Goal: Task Accomplishment & Management: Use online tool/utility

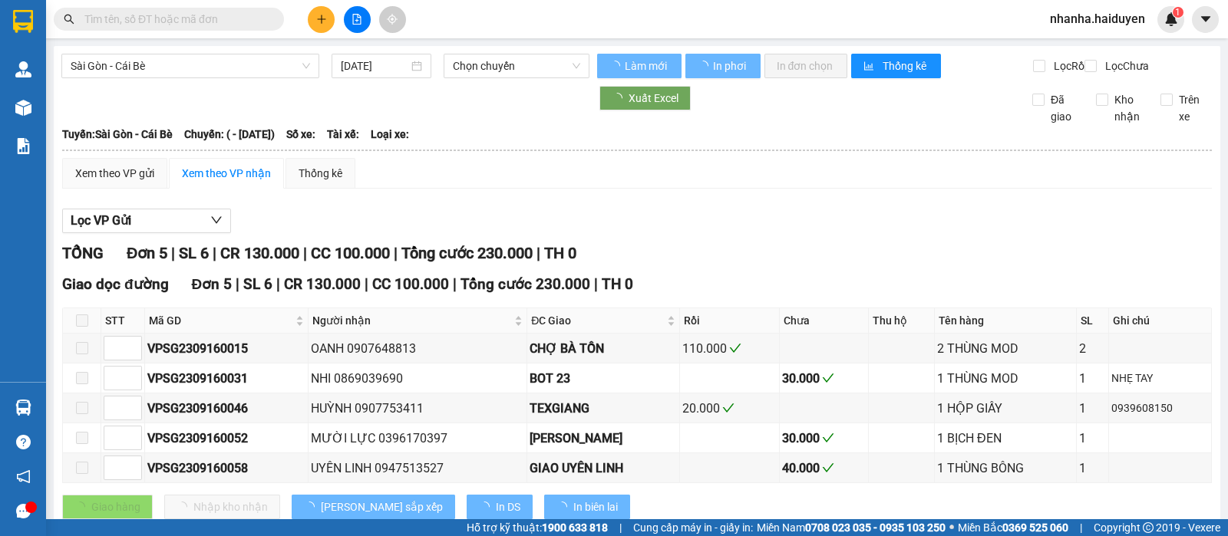
type input "[DATE]"
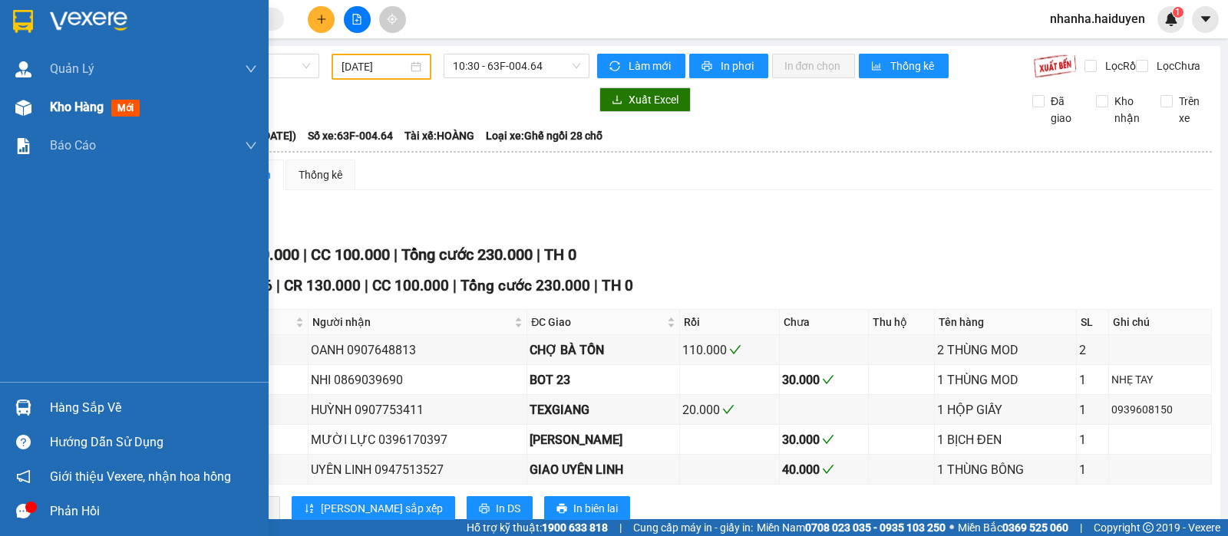
click at [114, 120] on div "Kho hàng mới" at bounding box center [153, 107] width 207 height 38
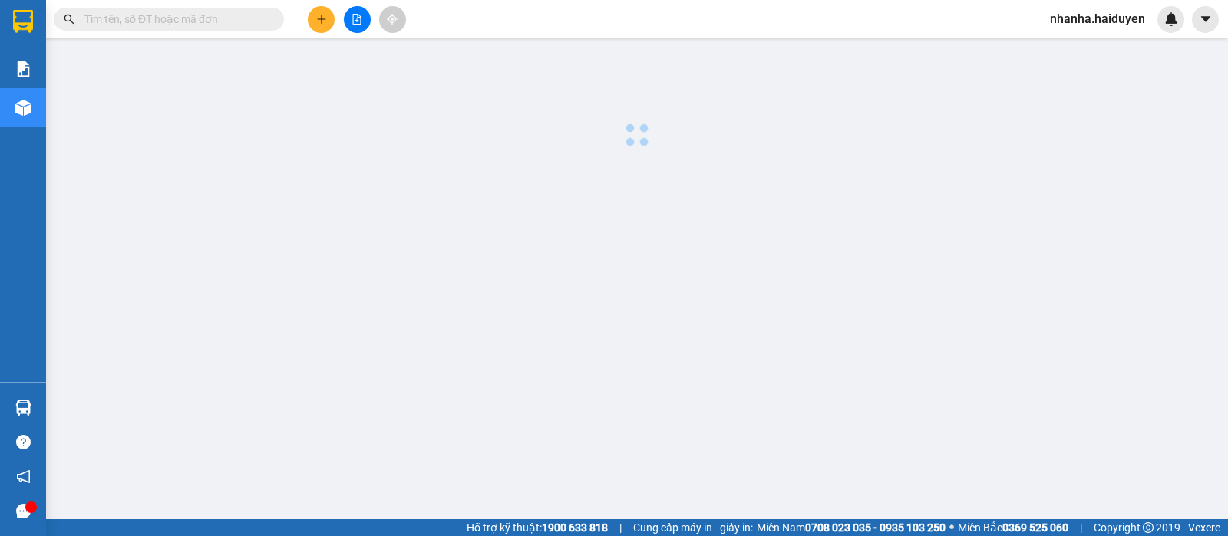
click at [539, 483] on body "Kết quả tìm kiếm ( 0 ) Bộ lọc Gửi 3 ngày gần nhất No Data nhanha.haiduyen Báo c…" at bounding box center [614, 268] width 1228 height 536
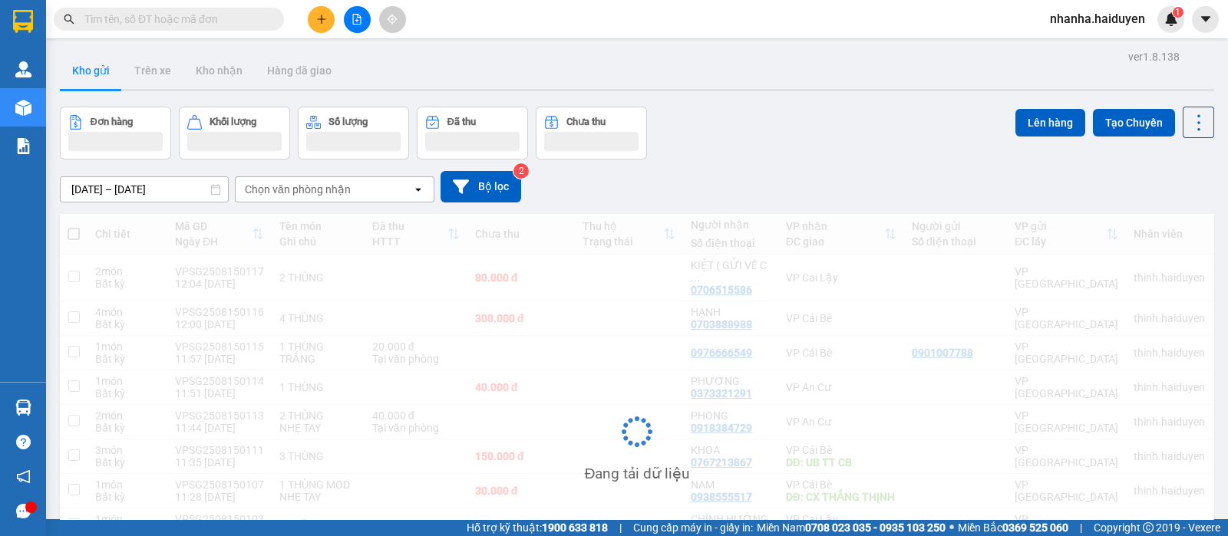
scroll to position [180, 0]
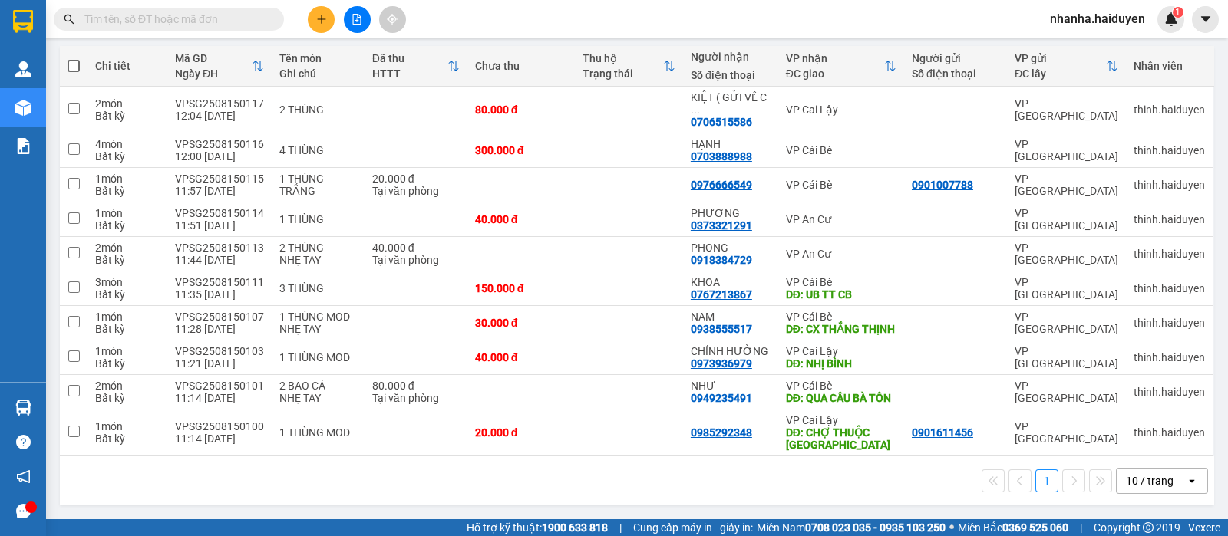
click at [1128, 460] on div "1 10 / trang open" at bounding box center [637, 481] width 1154 height 49
click at [1126, 482] on div "10 / trang" at bounding box center [1150, 480] width 48 height 15
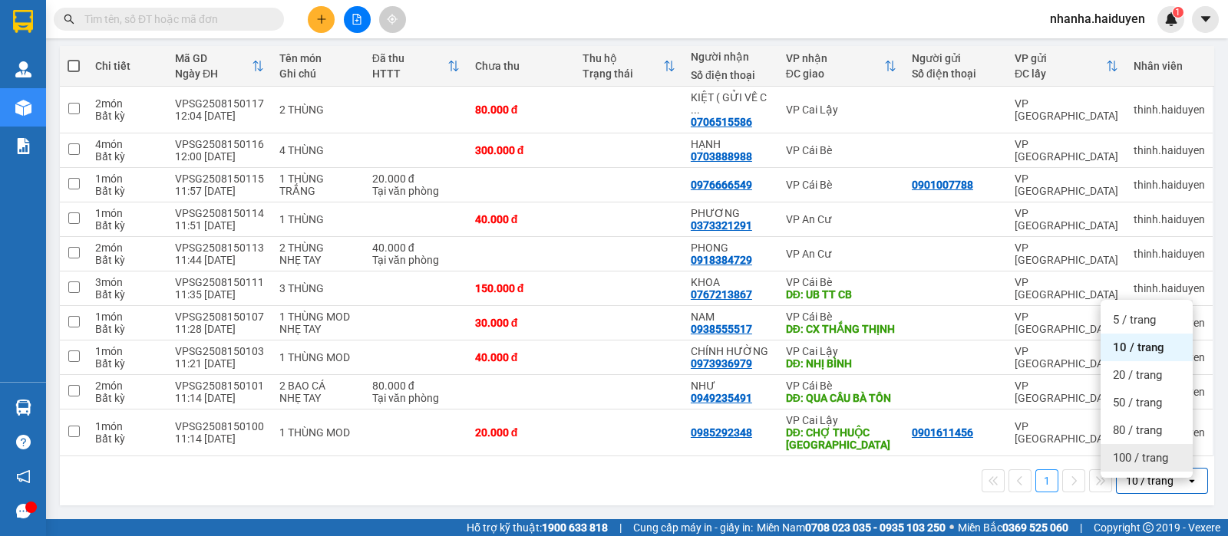
click at [1113, 444] on div "100 / trang" at bounding box center [1146, 458] width 92 height 28
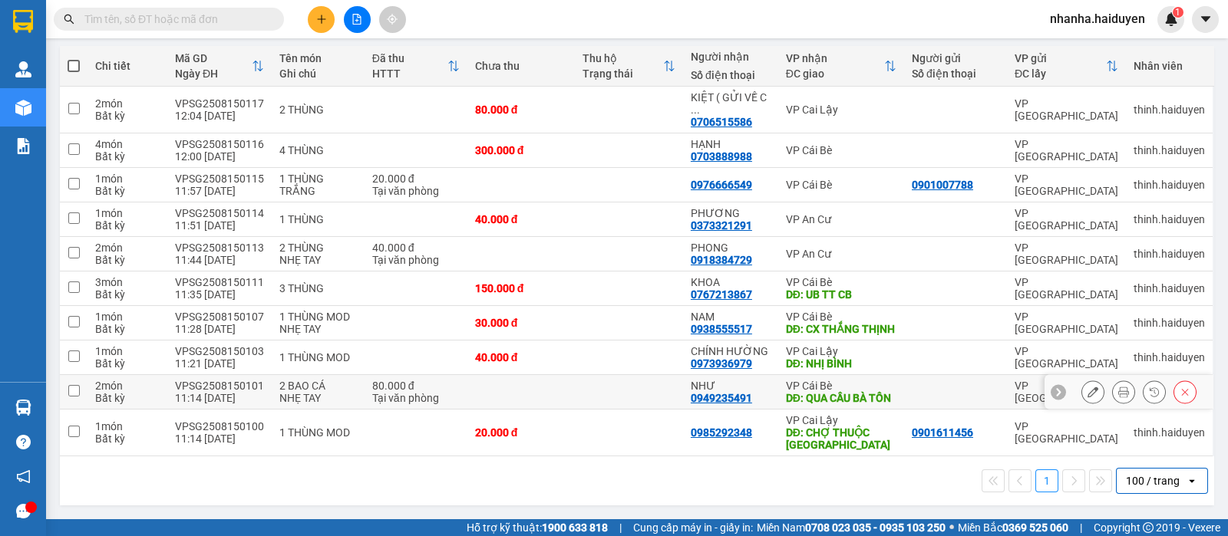
scroll to position [0, 0]
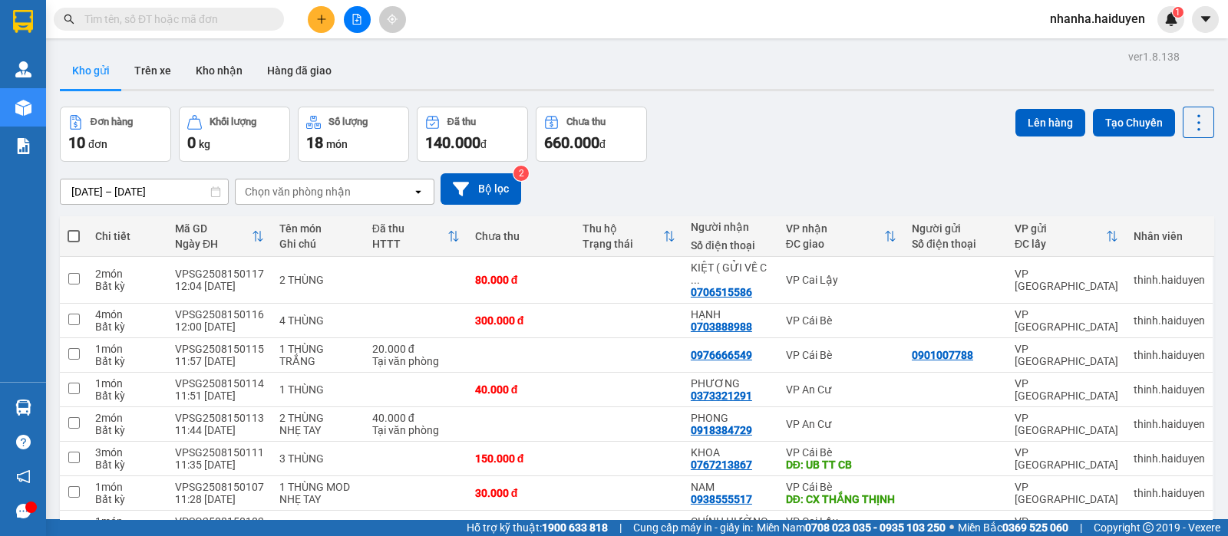
click at [196, 15] on input "text" at bounding box center [174, 19] width 181 height 17
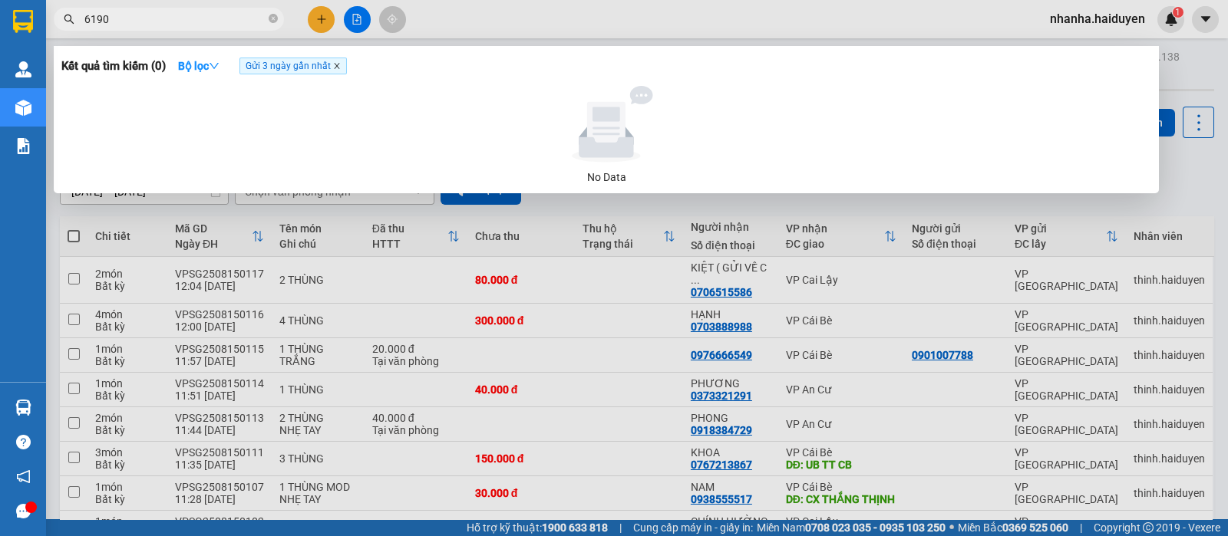
type input "6190"
click at [338, 63] on icon "close" at bounding box center [337, 66] width 8 height 8
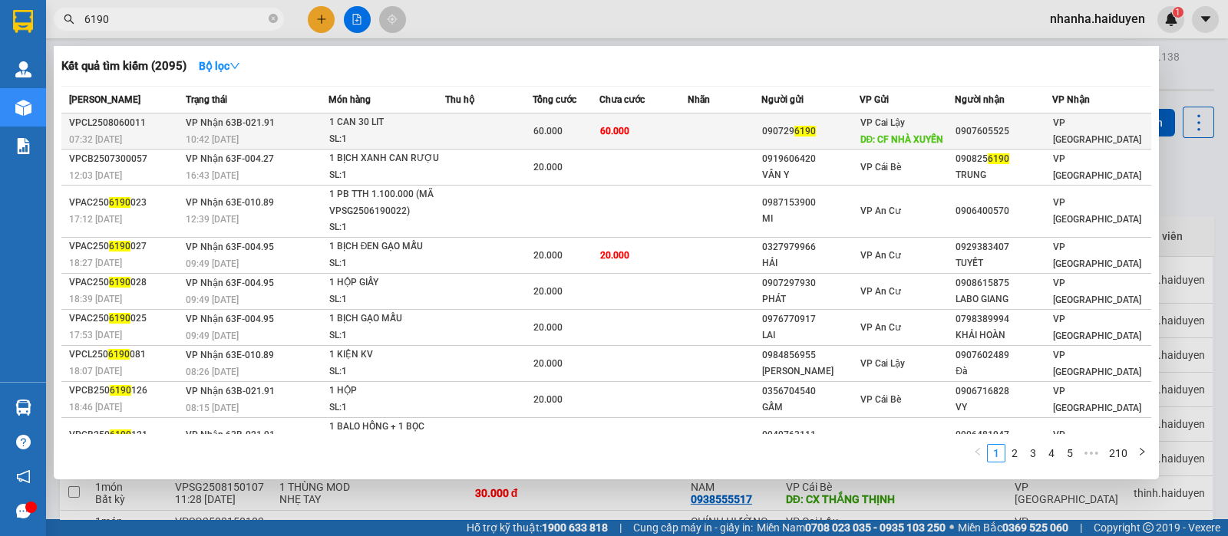
click at [610, 134] on span "60.000" at bounding box center [614, 131] width 29 height 11
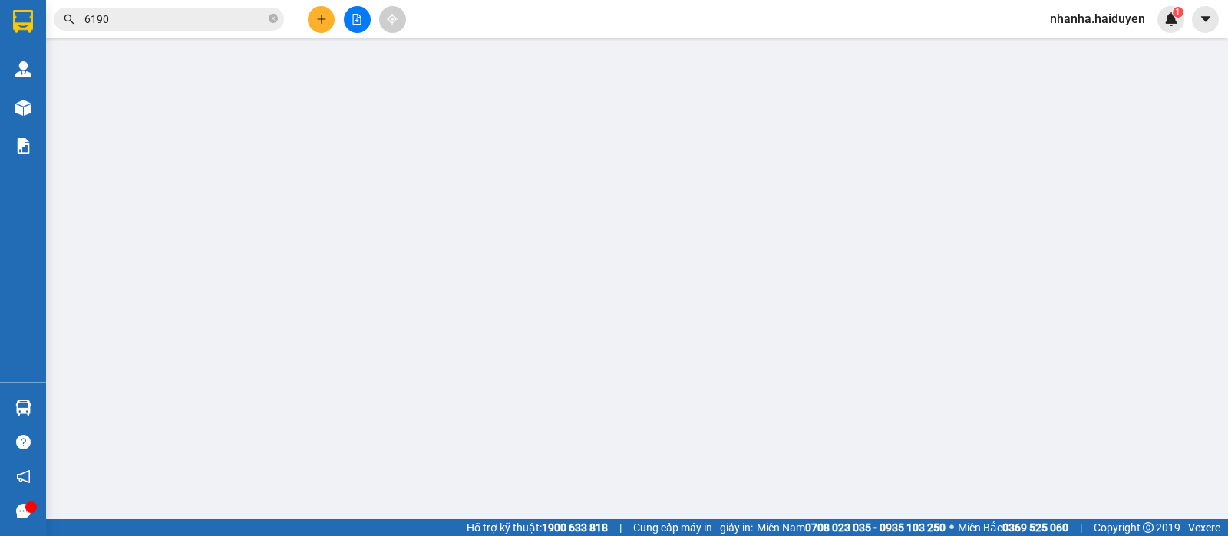
type input "0907296190"
type input "CF NHÀ XUYẾN"
type input "0907605525"
type input "60.000"
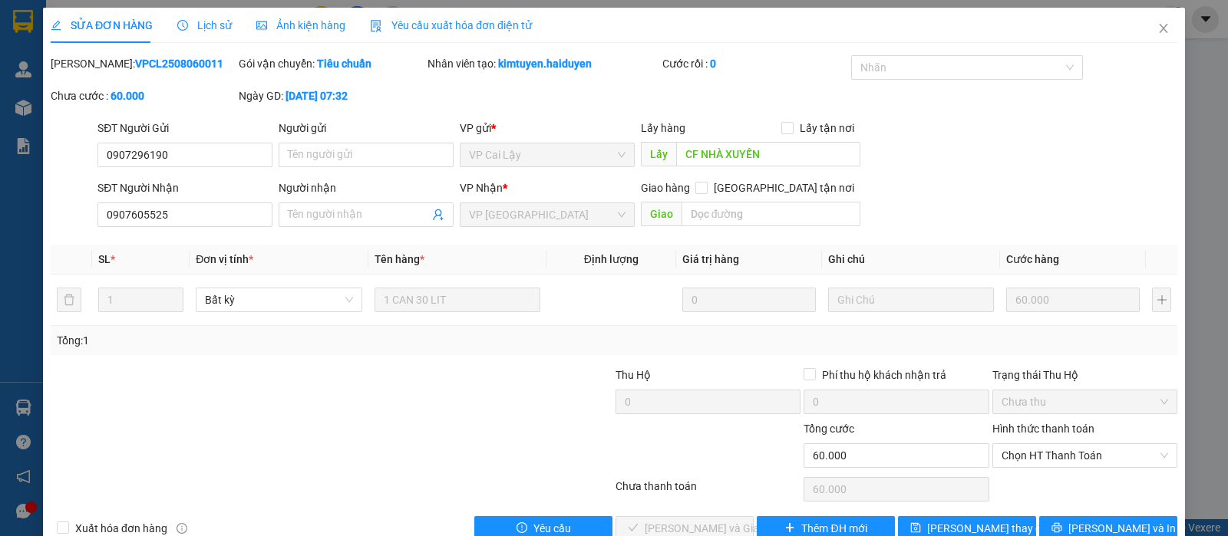
click at [222, 28] on span "Lịch sử" at bounding box center [204, 25] width 54 height 12
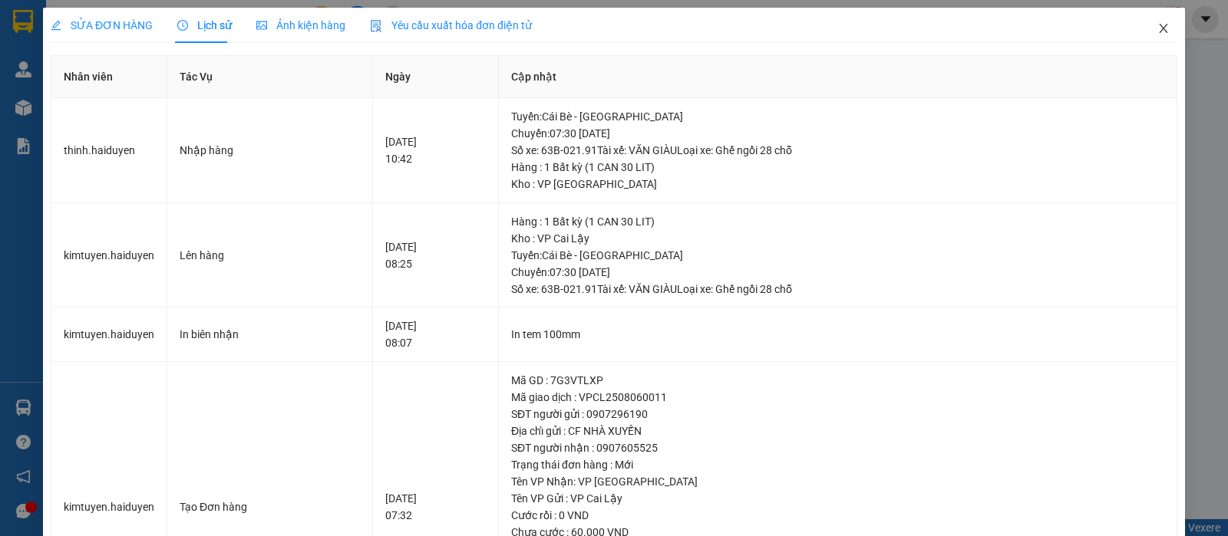
click at [1142, 28] on span "Close" at bounding box center [1163, 29] width 43 height 43
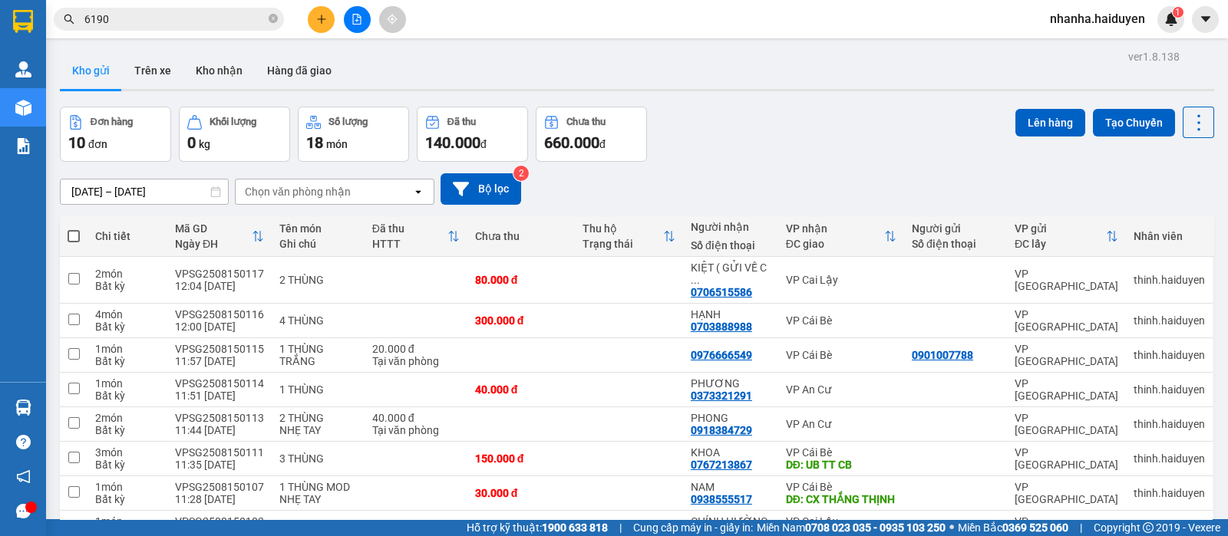
click at [199, 9] on span "6190" at bounding box center [169, 19] width 230 height 23
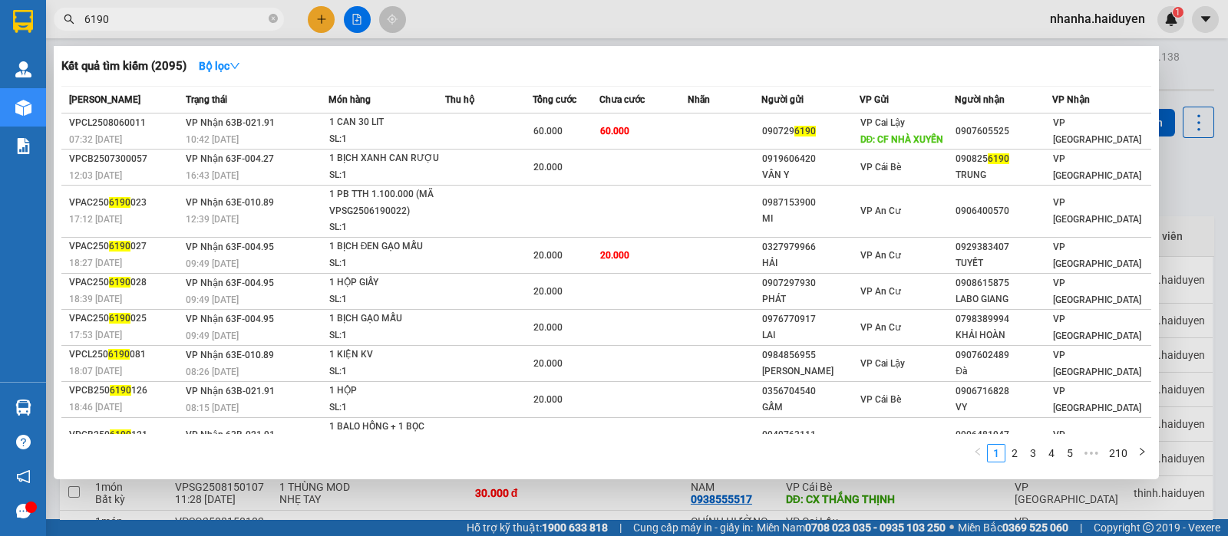
click at [196, 21] on input "6190" at bounding box center [174, 19] width 181 height 17
